Goal: Transaction & Acquisition: Book appointment/travel/reservation

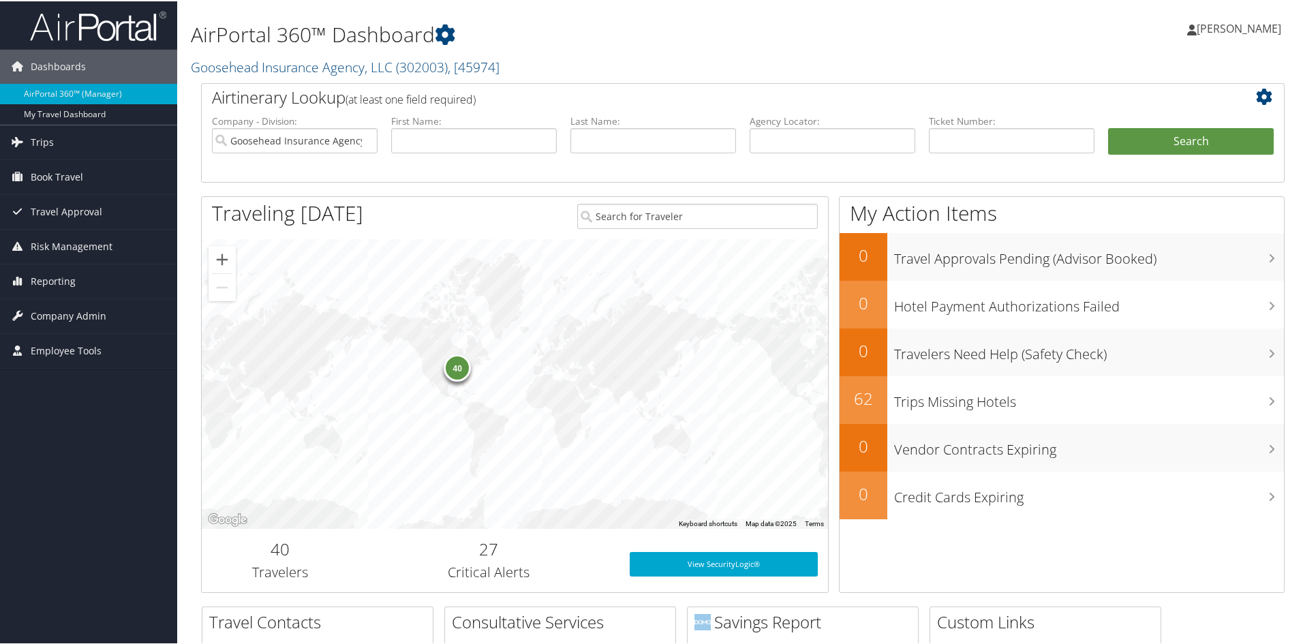
click at [1237, 21] on span "[PERSON_NAME]" at bounding box center [1239, 27] width 84 height 15
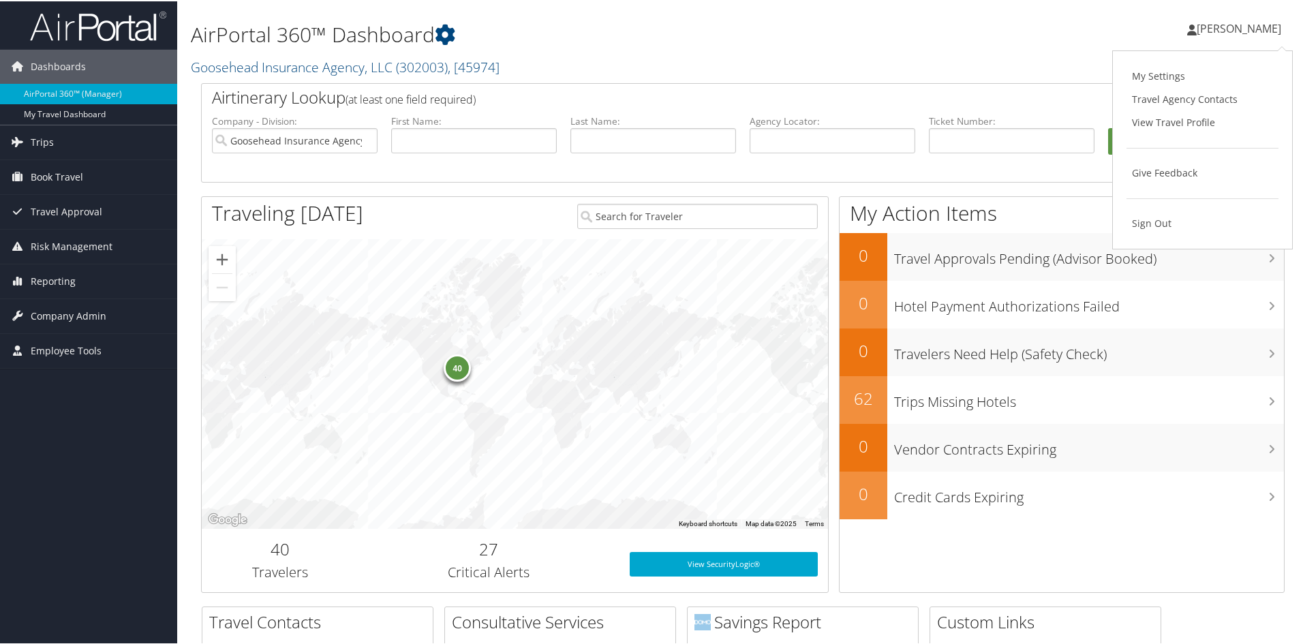
click at [940, 59] on div "Mara Erickson Mara Erickson My Settings Travel Agency Contacts View Travel Prof…" at bounding box center [1090, 33] width 436 height 52
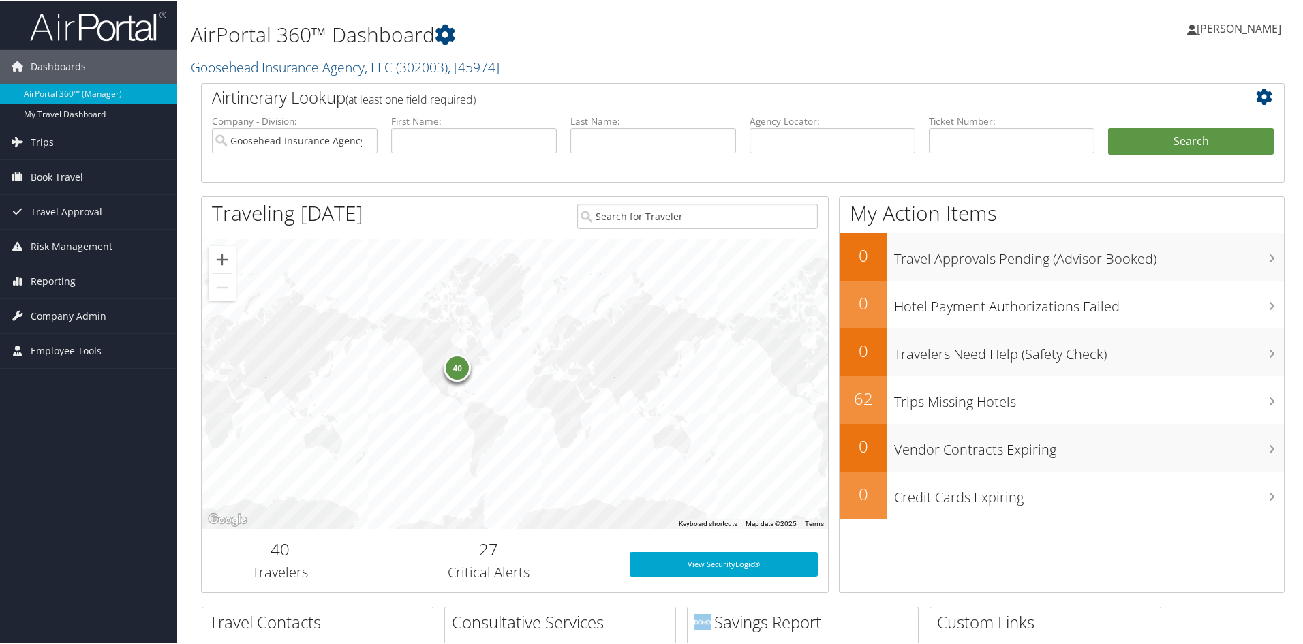
click at [1255, 31] on span "[PERSON_NAME]" at bounding box center [1239, 27] width 84 height 15
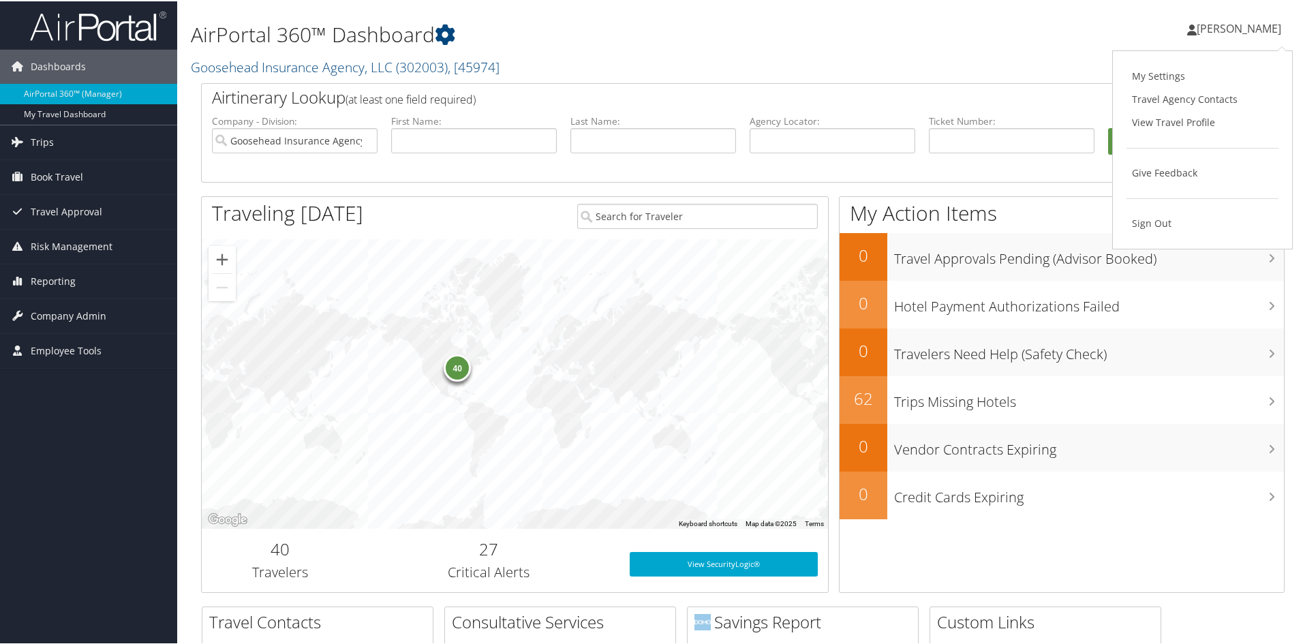
click at [812, 14] on div "AirPortal 360™ Dashboard Goosehead Insurance Agency, LLC ( 302003 ) , [ 45974 ]…" at bounding box center [559, 42] width 736 height 70
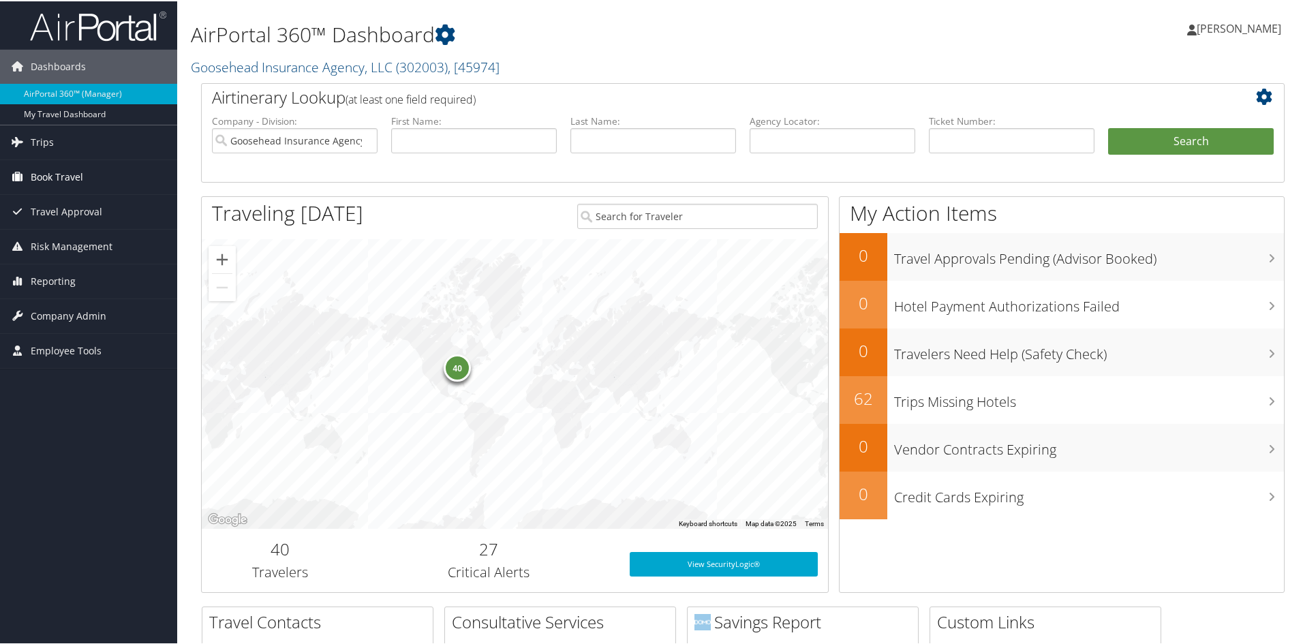
click at [80, 176] on span "Book Travel" at bounding box center [57, 176] width 52 height 34
